Goal: Information Seeking & Learning: Learn about a topic

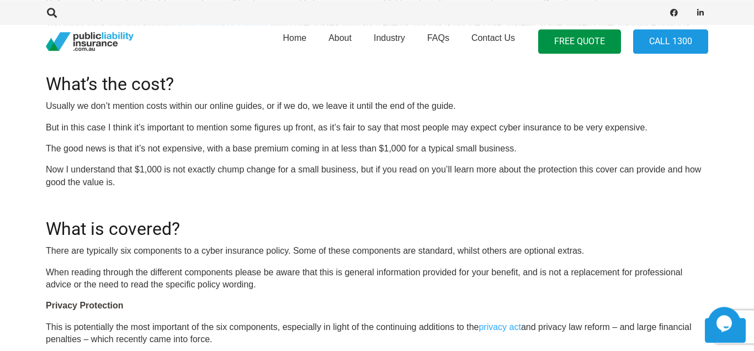
click at [263, 132] on p "But in this case I think it’s important to mention some figures up front, as it…" at bounding box center [377, 127] width 663 height 12
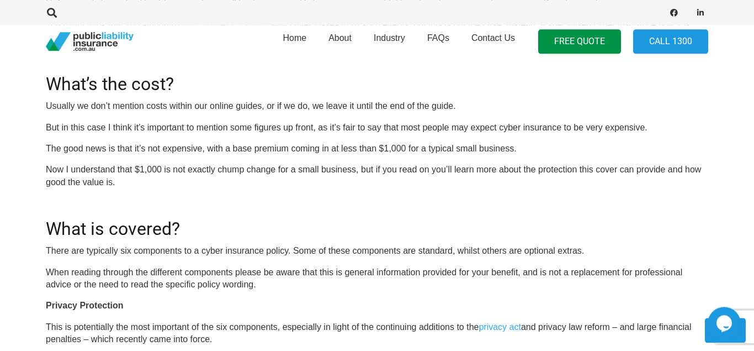
drag, startPoint x: 385, startPoint y: 149, endPoint x: 407, endPoint y: 150, distance: 22.1
click at [407, 150] on p "The good news is that it’s not expensive, with a base premium coming in at less…" at bounding box center [377, 148] width 663 height 12
copy p "1,000"
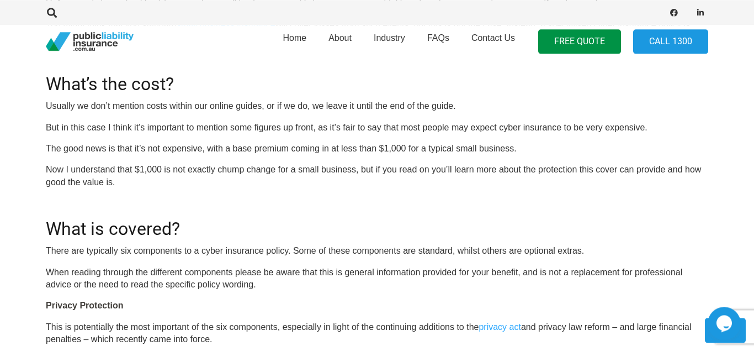
click at [329, 176] on p "Now I understand that $1,000 is not exactly chump change for a small business, …" at bounding box center [377, 175] width 663 height 25
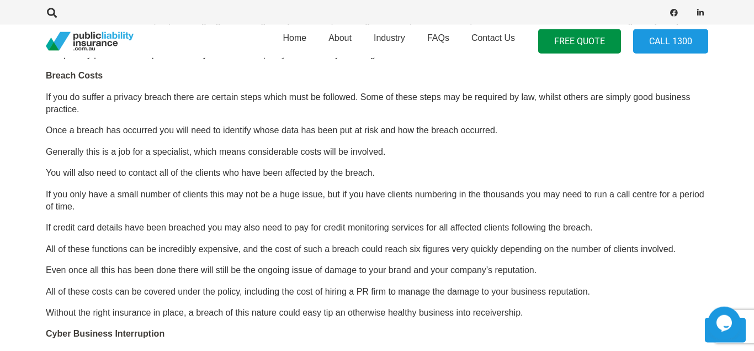
scroll to position [821, 0]
